Goal: Task Accomplishment & Management: Manage account settings

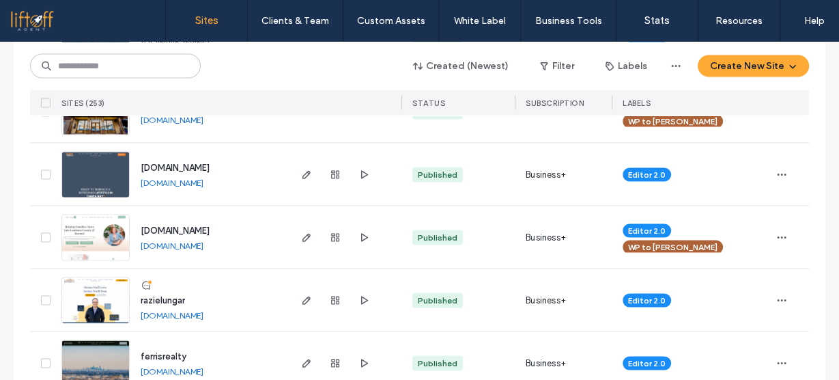
scroll to position [2130, 0]
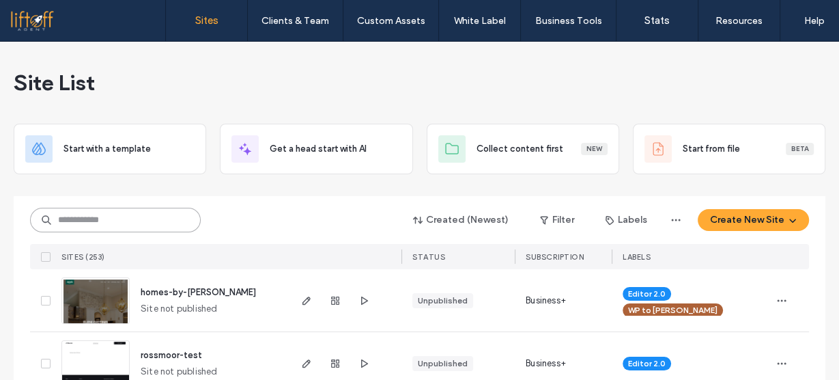
click at [87, 219] on input at bounding box center [115, 220] width 171 height 25
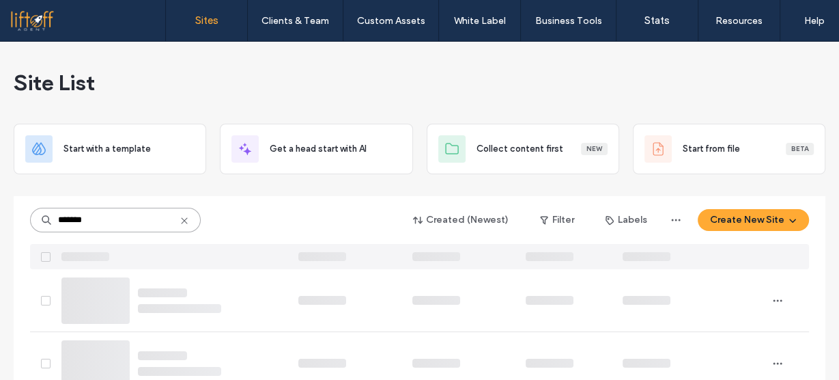
type input "*******"
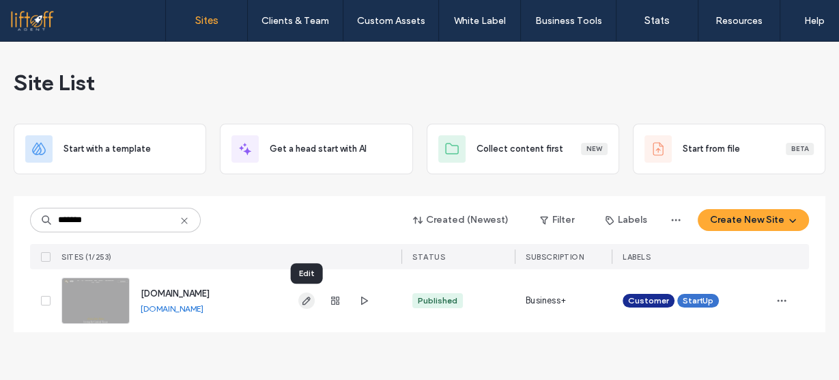
click at [306, 298] on use "button" at bounding box center [306, 300] width 8 height 8
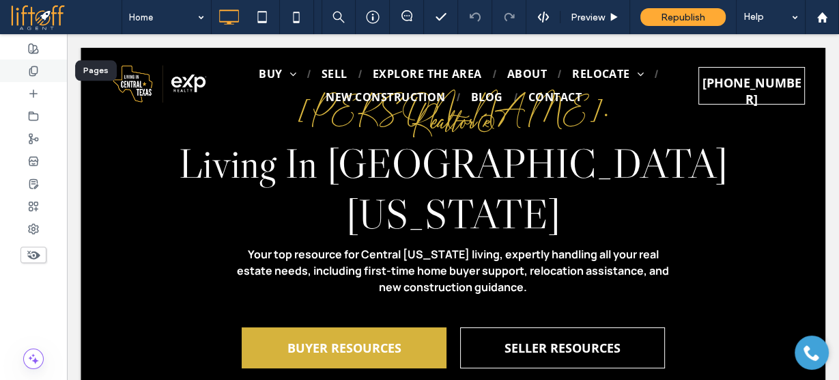
click at [34, 63] on div at bounding box center [33, 70] width 67 height 23
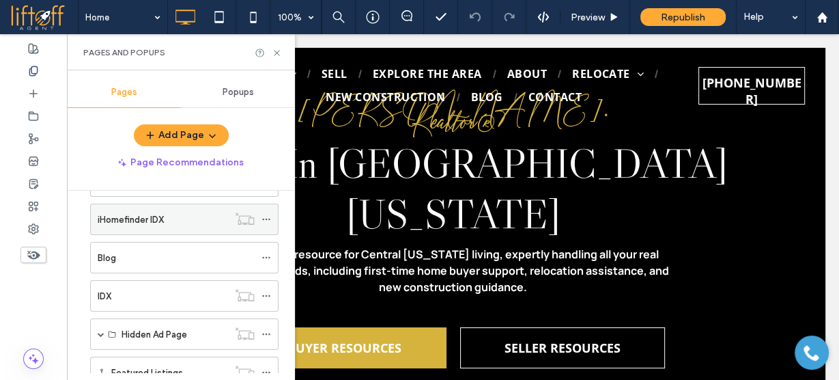
scroll to position [382, 0]
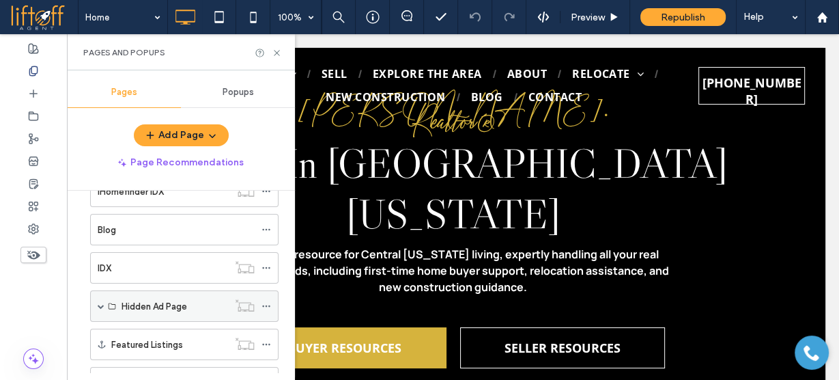
click at [100, 302] on span at bounding box center [101, 305] width 7 height 7
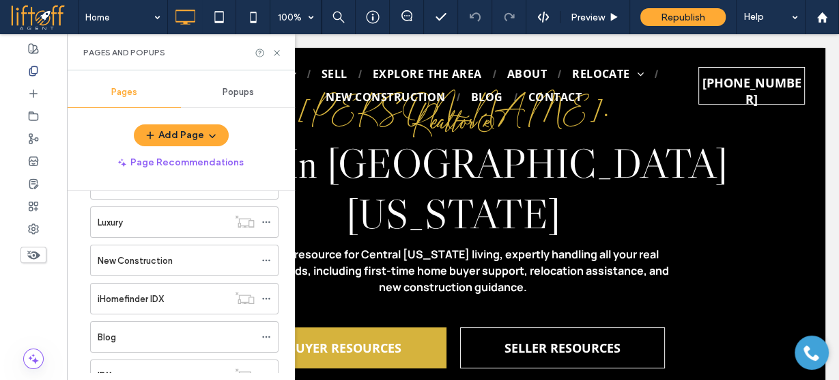
scroll to position [271, 0]
